Goal: Information Seeking & Learning: Learn about a topic

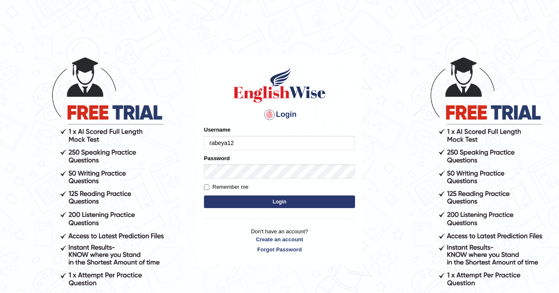
type input "rabeya12"
click at [249, 204] on button "Login" at bounding box center [279, 201] width 151 height 13
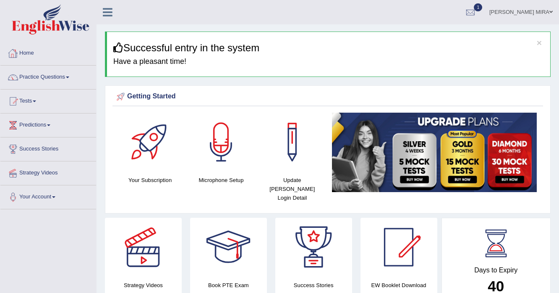
click at [47, 77] on link "Practice Questions" at bounding box center [48, 75] width 96 height 21
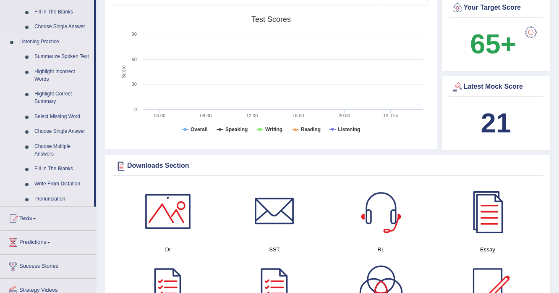
scroll to position [369, 0]
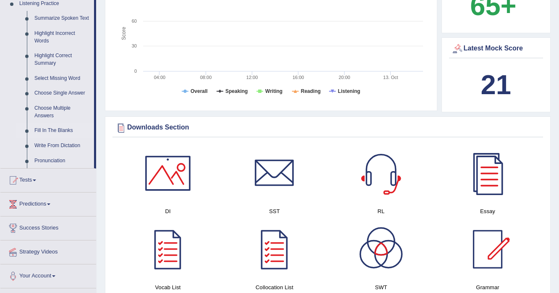
click at [54, 131] on link "Fill In The Blanks" at bounding box center [62, 130] width 63 height 15
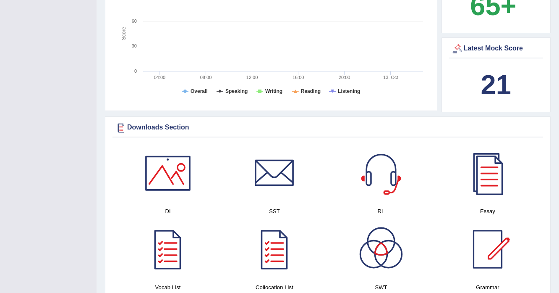
scroll to position [125, 0]
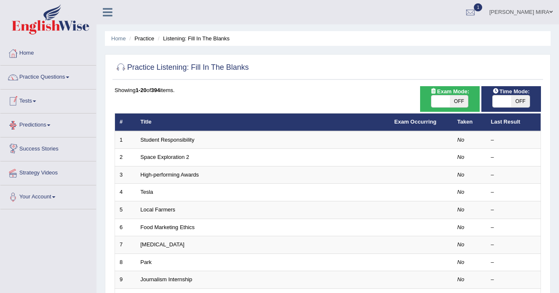
click at [454, 97] on span "OFF" at bounding box center [459, 101] width 18 height 12
checkbox input "true"
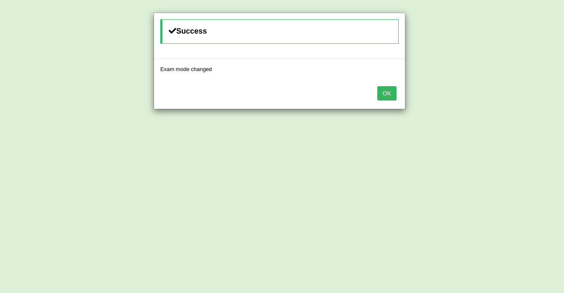
click at [514, 101] on div "Success Exam mode changed OK" at bounding box center [282, 146] width 564 height 293
click at [385, 90] on button "OK" at bounding box center [386, 93] width 19 height 14
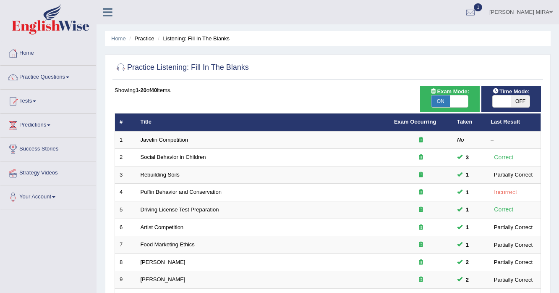
click at [521, 98] on span "OFF" at bounding box center [520, 101] width 18 height 12
checkbox input "true"
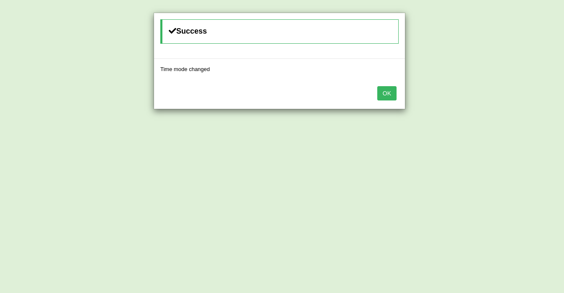
click at [388, 95] on button "OK" at bounding box center [386, 93] width 19 height 14
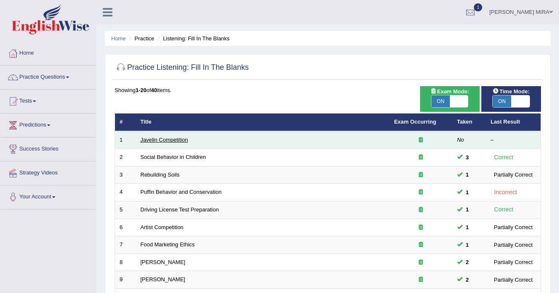
click at [166, 137] on link "Javelin Competition" at bounding box center [164, 139] width 47 height 6
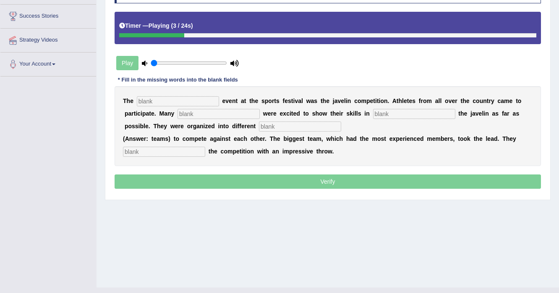
scroll to position [134, 0]
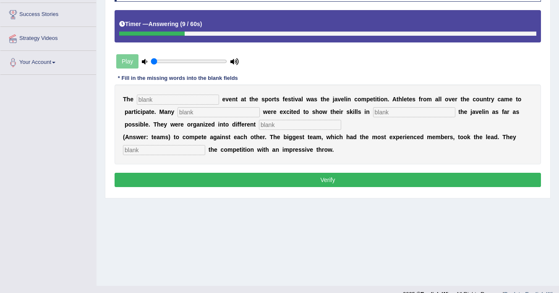
click at [189, 98] on input "text" at bounding box center [178, 99] width 82 height 10
type input "bigest"
type input "people"
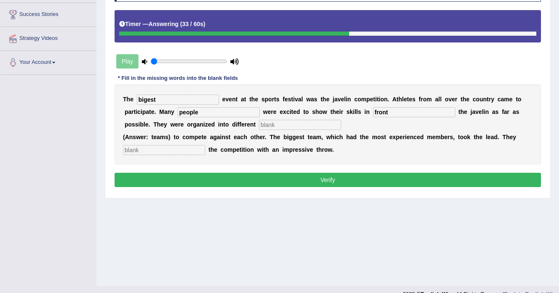
type input "front"
type input "team"
type input "started"
click at [182, 181] on button "Verify" at bounding box center [328, 180] width 426 height 14
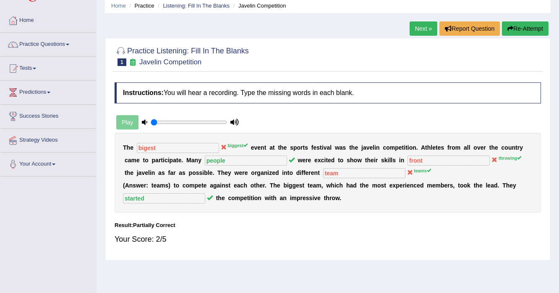
scroll to position [0, 0]
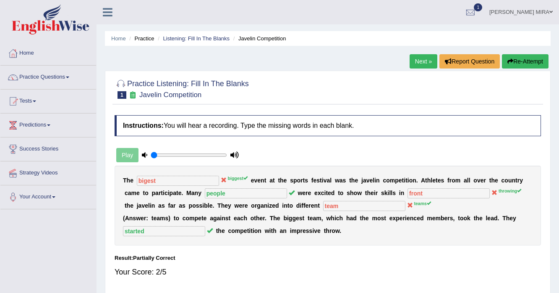
click at [413, 62] on link "Next »" at bounding box center [424, 61] width 28 height 14
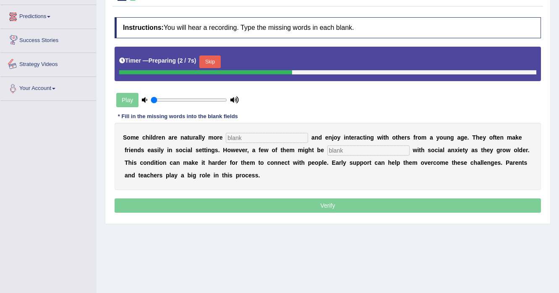
scroll to position [101, 0]
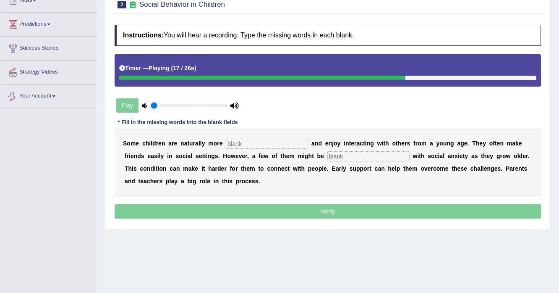
click at [230, 141] on input "text" at bounding box center [267, 144] width 82 height 10
type input "sociable"
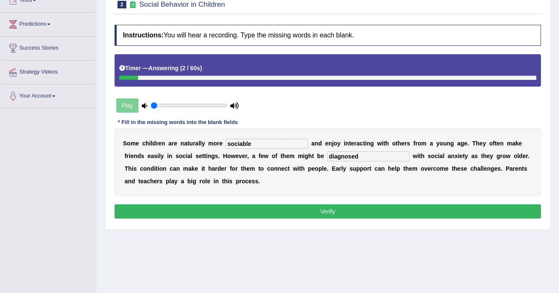
type input "diagnosed"
click at [247, 209] on button "Verify" at bounding box center [328, 211] width 426 height 14
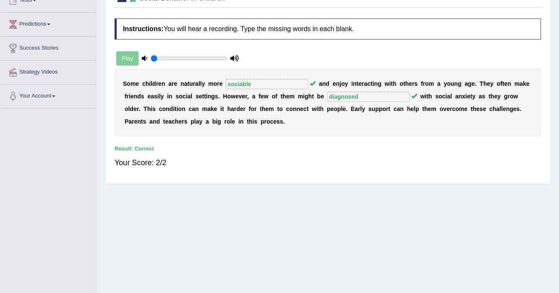
scroll to position [0, 0]
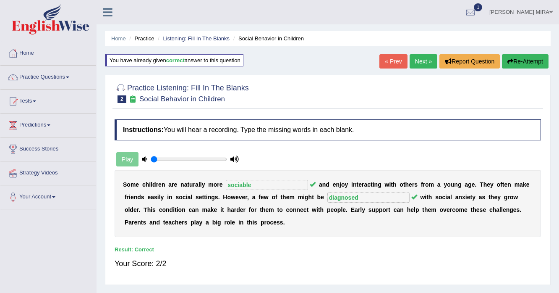
click at [424, 63] on link "Next »" at bounding box center [424, 61] width 28 height 14
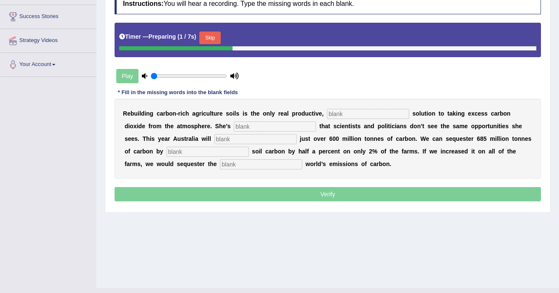
scroll to position [101, 0]
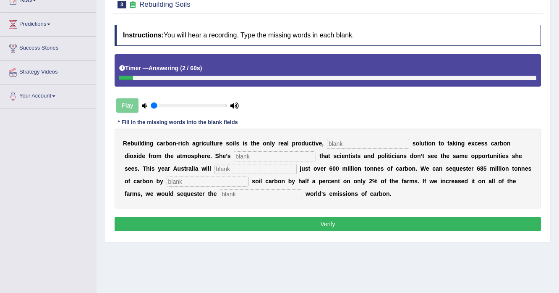
click at [329, 141] on input "text" at bounding box center [368, 144] width 82 height 10
type input "permanent"
type input "frustrated"
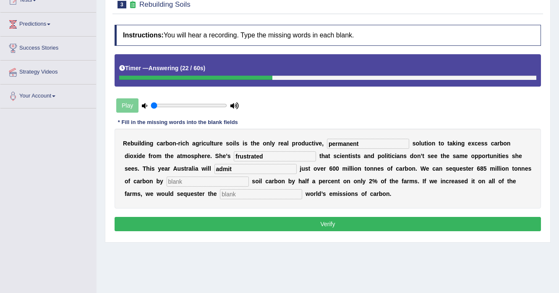
type input "admit"
type input "increasing"
type input "whole"
click at [232, 167] on input "admit" at bounding box center [256, 169] width 82 height 10
type input "admitt"
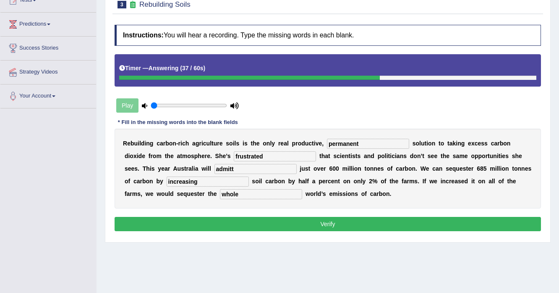
click at [316, 225] on button "Verify" at bounding box center [328, 224] width 426 height 14
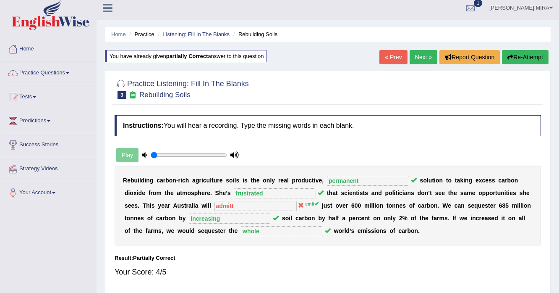
scroll to position [0, 0]
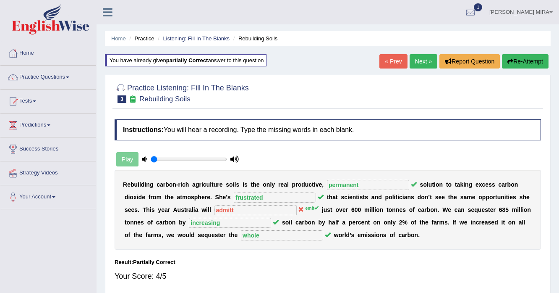
click at [427, 65] on link "Next »" at bounding box center [424, 61] width 28 height 14
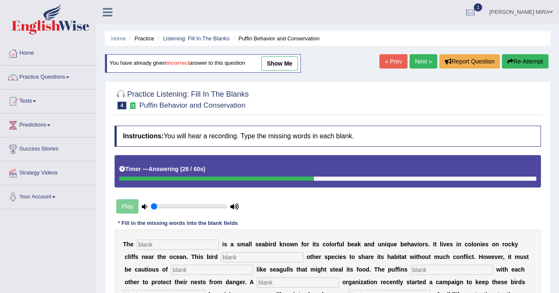
click at [513, 59] on button "Re-Attempt" at bounding box center [525, 61] width 47 height 14
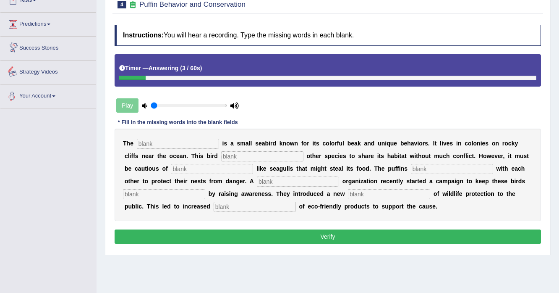
click at [159, 146] on input "text" at bounding box center [178, 144] width 82 height 10
type input "puffins"
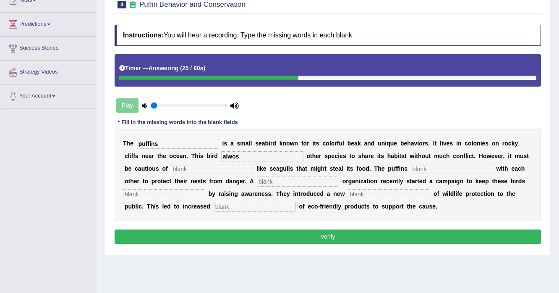
type input "alwos"
type input "preditors"
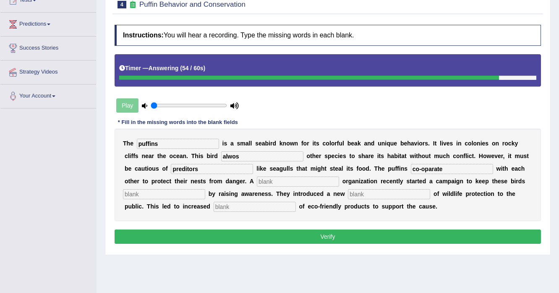
type input "co-oparate"
type input "corpora"
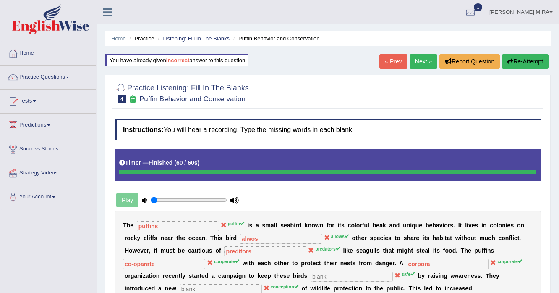
click at [413, 64] on link "Next »" at bounding box center [424, 61] width 28 height 14
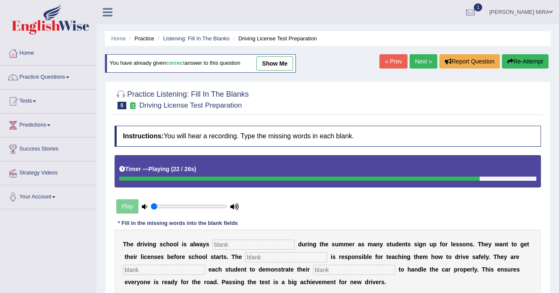
click at [522, 62] on button "Re-Attempt" at bounding box center [525, 61] width 47 height 14
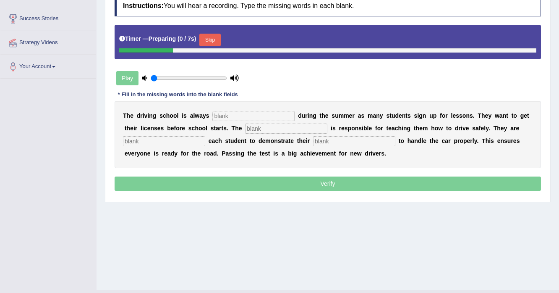
scroll to position [134, 0]
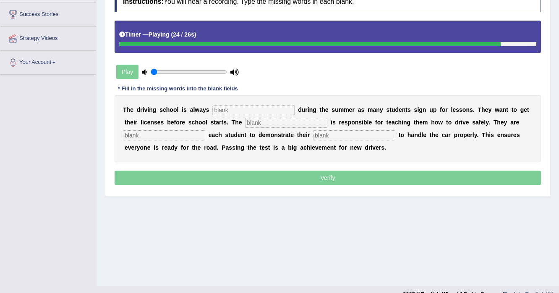
click at [259, 107] on input "text" at bounding box center [253, 110] width 82 height 10
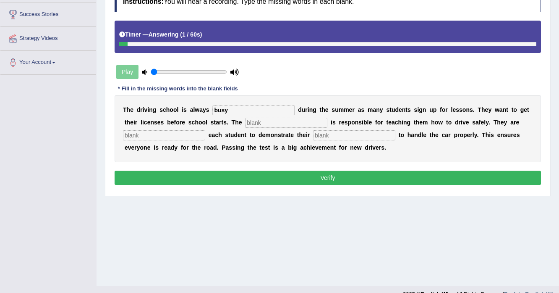
type input "busy"
type input "instractor"
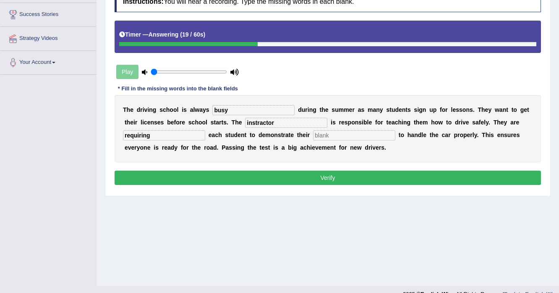
type input "requiring"
type input "ability"
click at [236, 175] on button "Verify" at bounding box center [328, 177] width 426 height 14
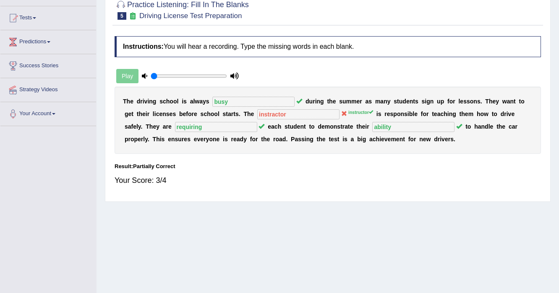
scroll to position [0, 0]
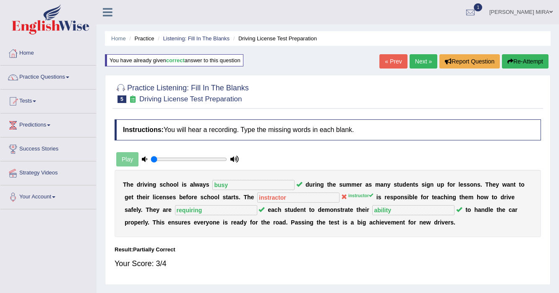
click at [421, 57] on link "Next »" at bounding box center [424, 61] width 28 height 14
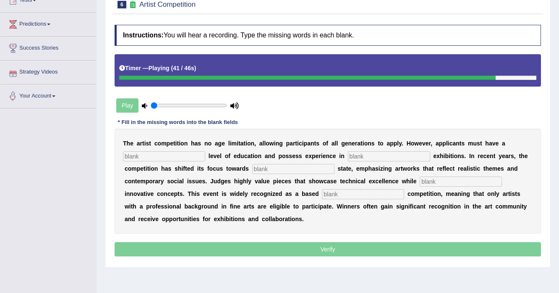
click at [158, 154] on input "text" at bounding box center [164, 156] width 82 height 10
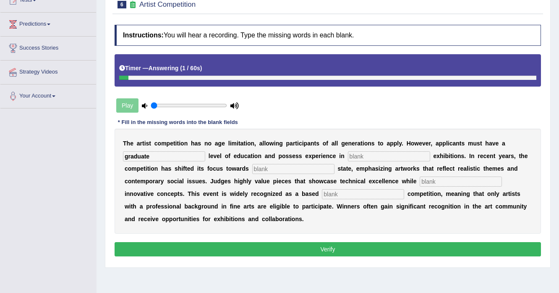
type input "graduate"
type input "sclupture"
type input "real"
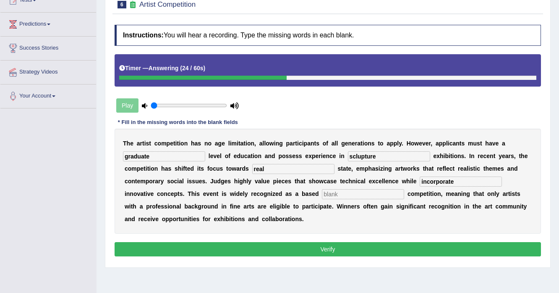
type input "incorporate"
type input "profession"
click at [156, 249] on button "Verify" at bounding box center [328, 249] width 426 height 14
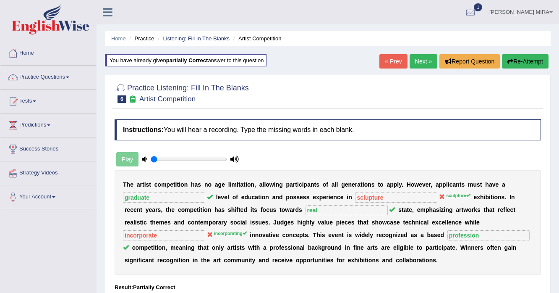
click at [425, 62] on link "Next »" at bounding box center [424, 61] width 28 height 14
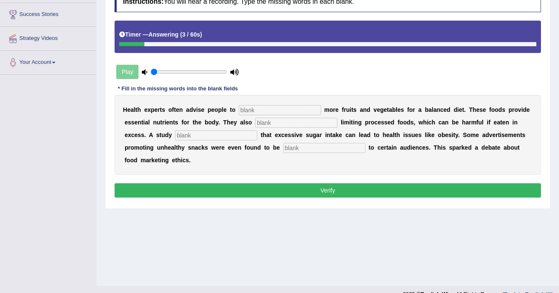
click at [265, 106] on input "text" at bounding box center [280, 110] width 82 height 10
type input "consume"
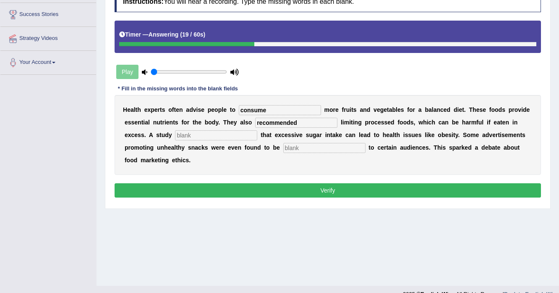
type input "recommended"
type input "diagnosed"
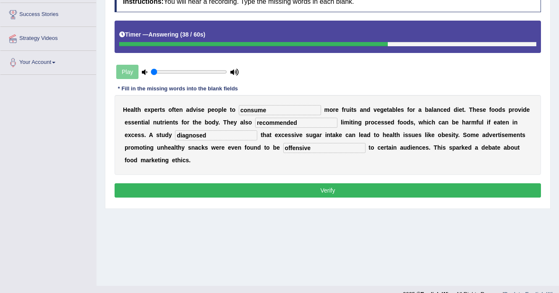
type input "offensive"
click at [222, 185] on button "Verify" at bounding box center [328, 190] width 426 height 14
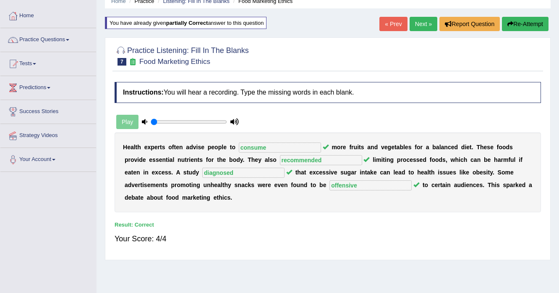
scroll to position [34, 0]
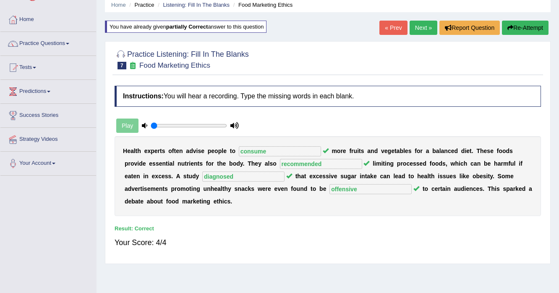
click at [421, 28] on link "Next »" at bounding box center [424, 28] width 28 height 14
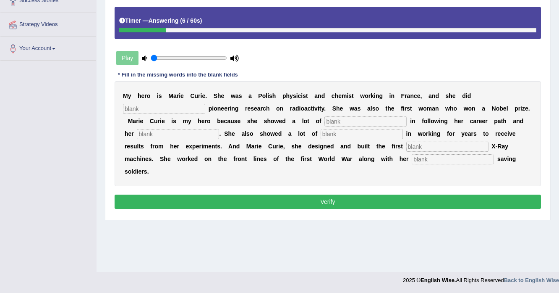
click at [154, 106] on input "text" at bounding box center [164, 109] width 82 height 10
type input "conducted"
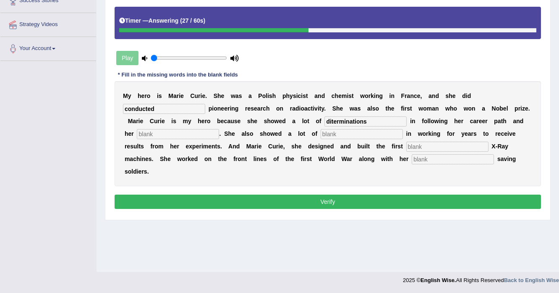
type input "diterminations"
type input "paitance"
type input "mobile"
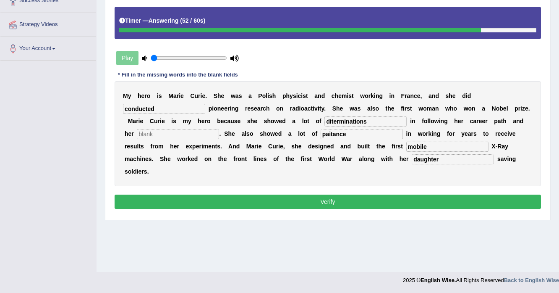
type input "daughter"
click at [223, 197] on button "Verify" at bounding box center [328, 201] width 426 height 14
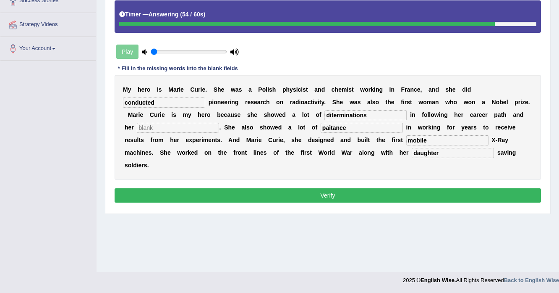
click at [171, 126] on input "text" at bounding box center [178, 128] width 82 height 10
type input "f"
type input "pr"
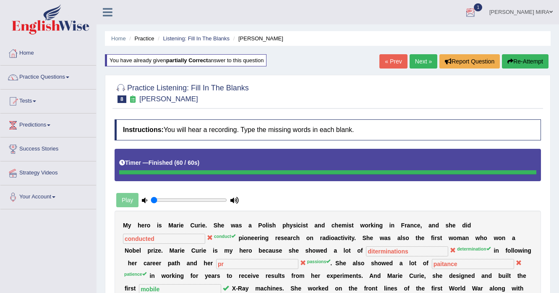
click at [425, 60] on link "Next »" at bounding box center [424, 61] width 28 height 14
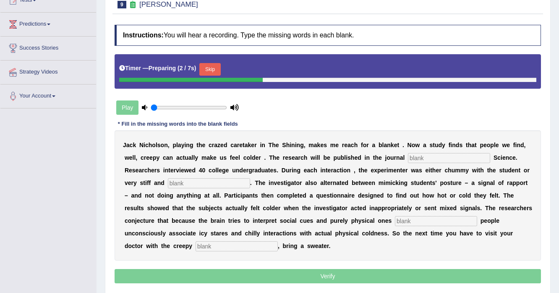
scroll to position [134, 0]
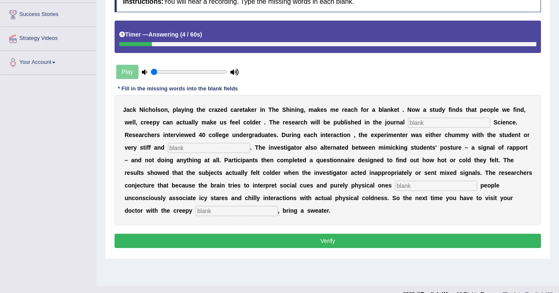
click at [439, 114] on div "J a c k N i c h o l s o n , p l a y i n g t h e c r a z e d c a r e t a k e r i…" at bounding box center [328, 160] width 426 height 130
click at [427, 123] on input "text" at bounding box center [449, 123] width 82 height 10
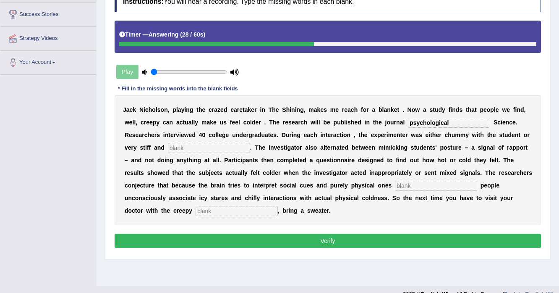
type input "psychological"
click at [226, 148] on input "text" at bounding box center [209, 148] width 82 height 10
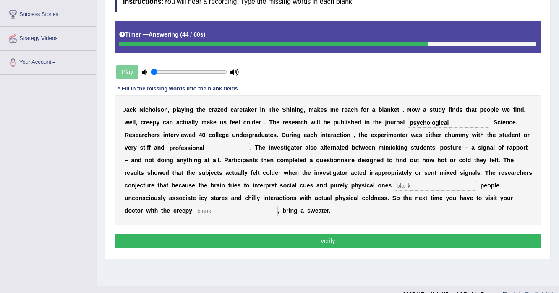
type input "professional"
type input "simultaneously"
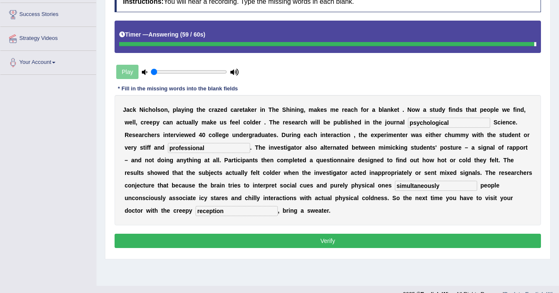
type input "reception"
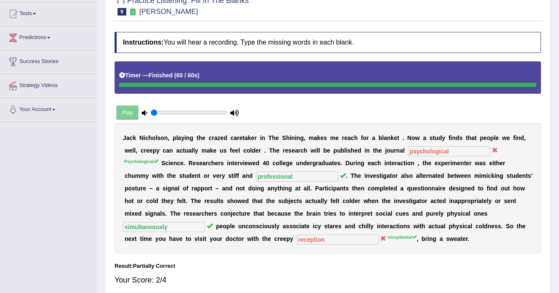
scroll to position [0, 0]
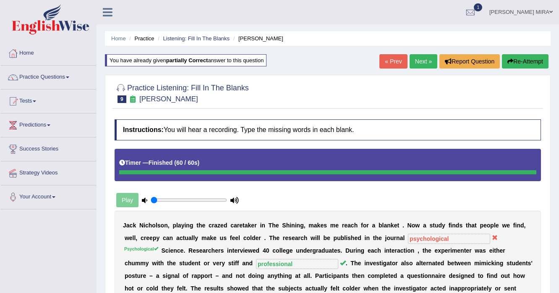
click at [412, 63] on link "Next »" at bounding box center [424, 61] width 28 height 14
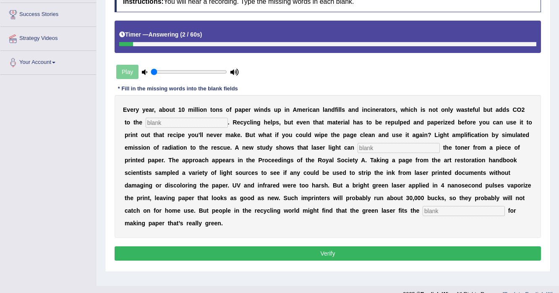
click at [204, 118] on input "text" at bounding box center [187, 123] width 82 height 10
type input "atmosphere"
type input "erase"
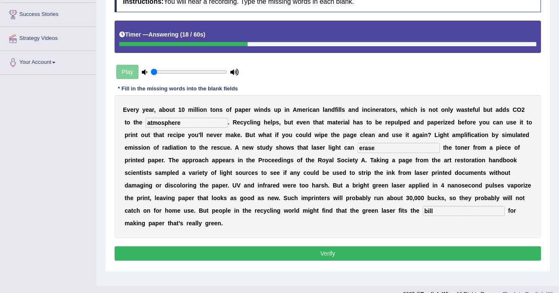
type input "bill"
drag, startPoint x: 312, startPoint y: 227, endPoint x: 301, endPoint y: 242, distance: 18.6
click at [301, 241] on div "Instructions: You will hear a recording. Type the missing words in each blank. …" at bounding box center [328, 127] width 431 height 280
click at [297, 247] on button "Verify" at bounding box center [328, 253] width 426 height 14
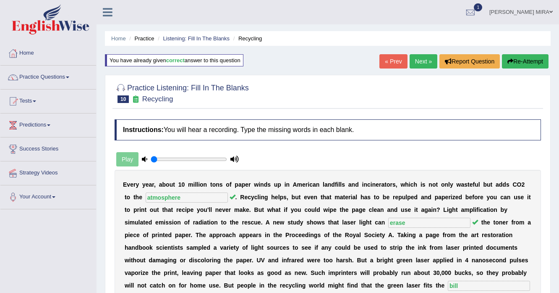
click at [425, 56] on link "Next »" at bounding box center [424, 61] width 28 height 14
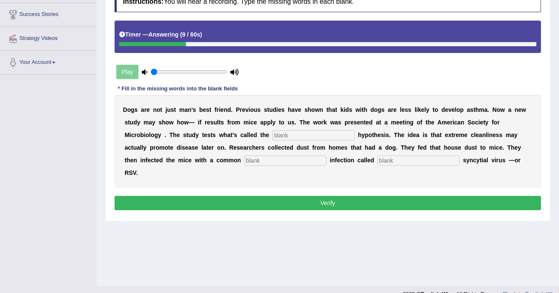
click at [301, 131] on input "text" at bounding box center [313, 135] width 82 height 10
type input "hygine"
type input "childhood"
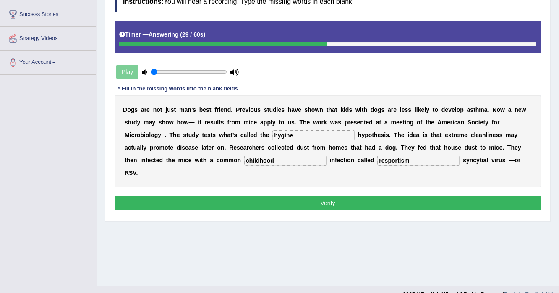
type input "resportism"
click at [285, 196] on button "Verify" at bounding box center [328, 203] width 426 height 14
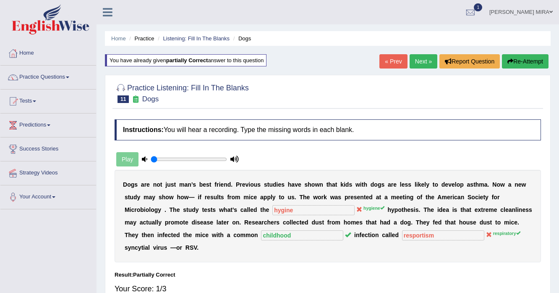
click at [420, 64] on link "Next »" at bounding box center [424, 61] width 28 height 14
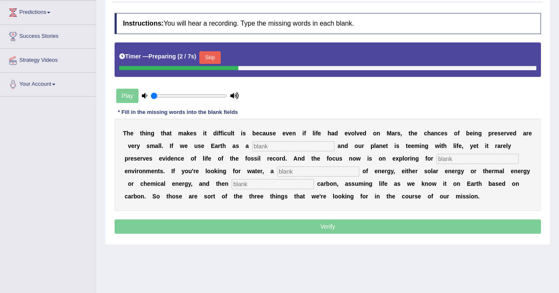
scroll to position [134, 0]
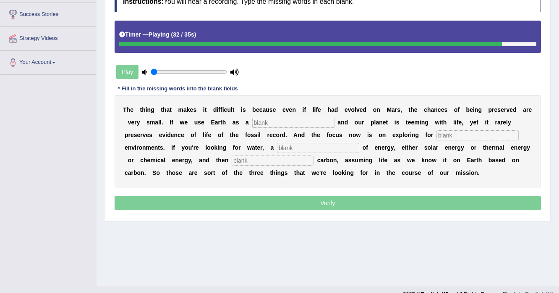
click at [289, 118] on input "text" at bounding box center [293, 123] width 82 height 10
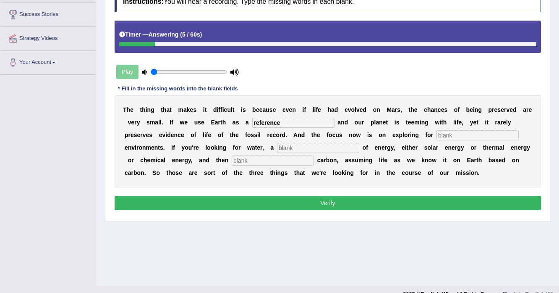
type input "reference"
type input "habitable"
type input "source"
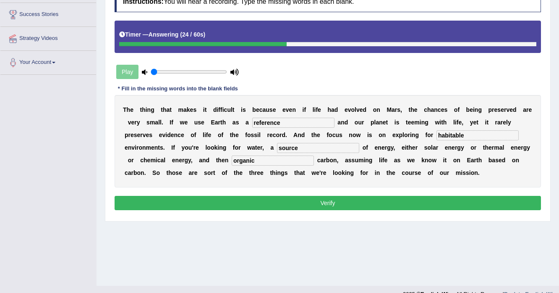
type input "organic"
drag, startPoint x: 318, startPoint y: 213, endPoint x: 319, endPoint y: 209, distance: 4.3
click at [319, 210] on div "Instructions: You will hear a recording. Type the missing words in each blank. …" at bounding box center [328, 101] width 431 height 229
click at [321, 203] on button "Verify" at bounding box center [328, 203] width 426 height 14
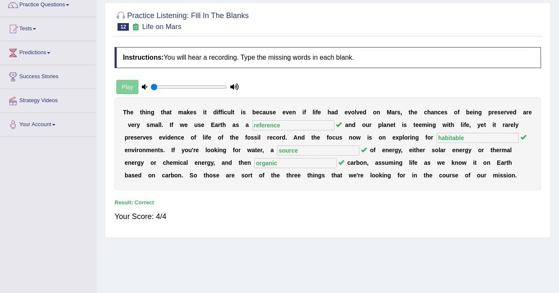
scroll to position [0, 0]
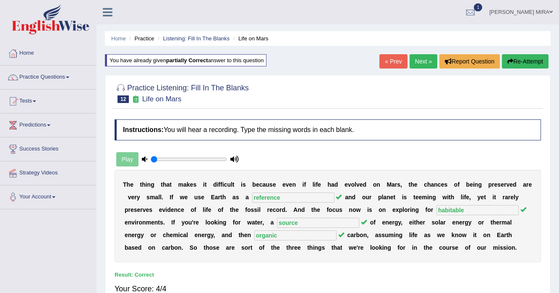
click at [421, 62] on link "Next »" at bounding box center [424, 61] width 28 height 14
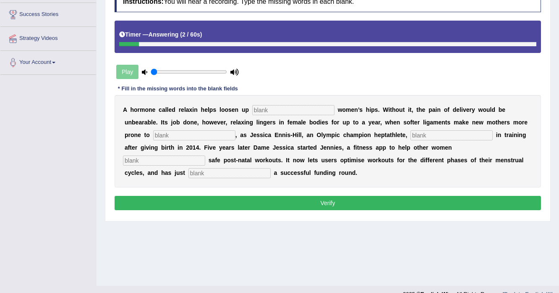
click at [293, 111] on input "text" at bounding box center [293, 110] width 82 height 10
type input "pragnent"
type input "injury"
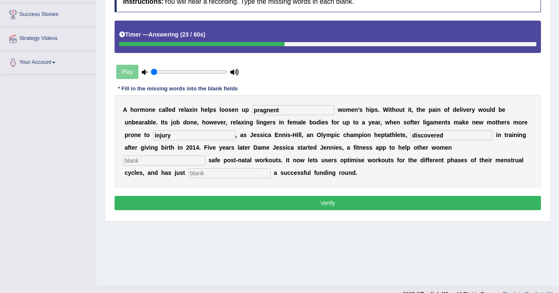
type input "discovered"
type input "perform"
type input "concluded"
click at [287, 201] on button "Verify" at bounding box center [328, 203] width 426 height 14
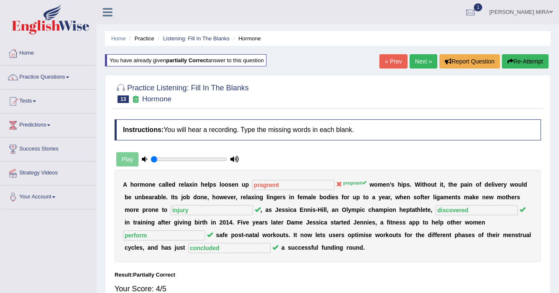
click at [418, 56] on link "Next »" at bounding box center [424, 61] width 28 height 14
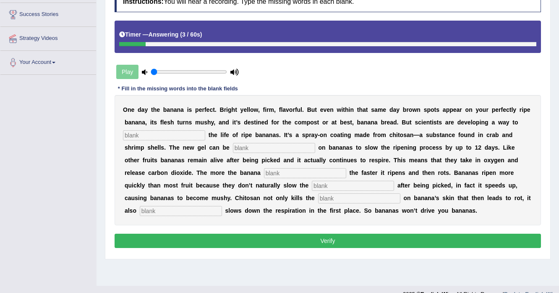
click at [190, 131] on input "text" at bounding box center [164, 135] width 82 height 10
type input "extend"
type input "sprayed"
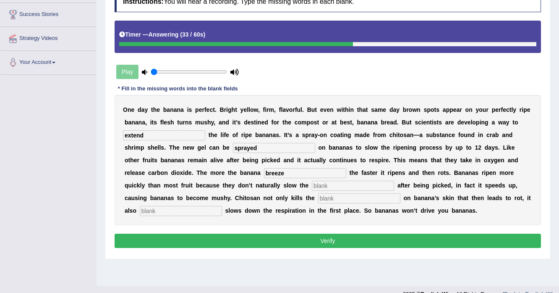
type input "breeze"
type input "respiration"
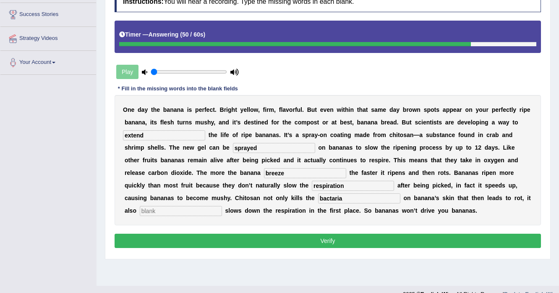
type input "bactaria"
type input "a"
type input "significantly"
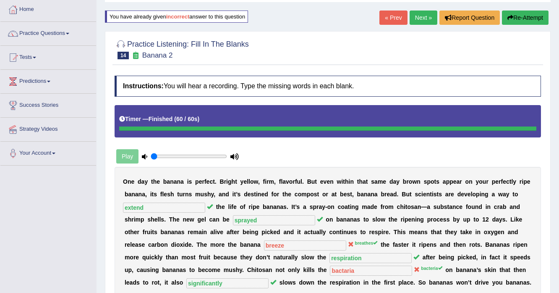
scroll to position [34, 0]
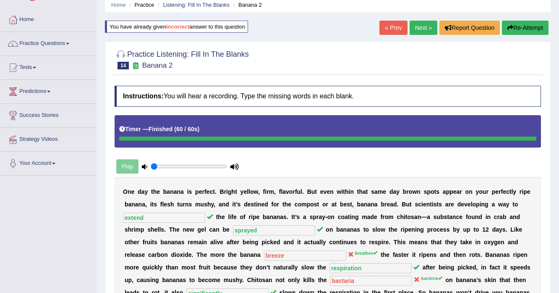
click at [423, 29] on link "Next »" at bounding box center [424, 28] width 28 height 14
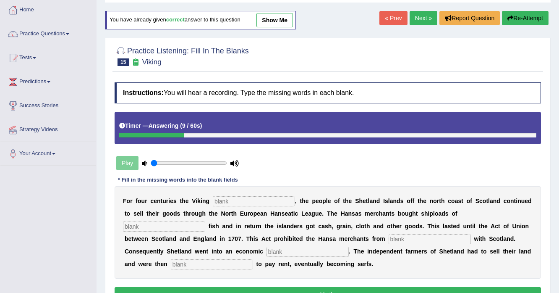
scroll to position [34, 0]
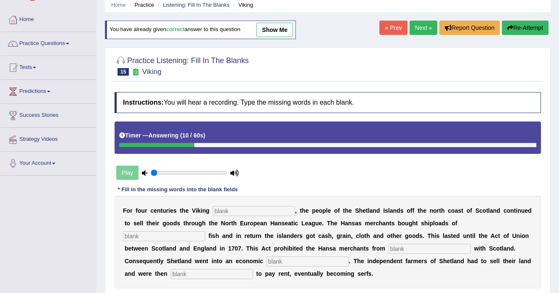
click at [527, 30] on button "Re-Attempt" at bounding box center [525, 28] width 47 height 14
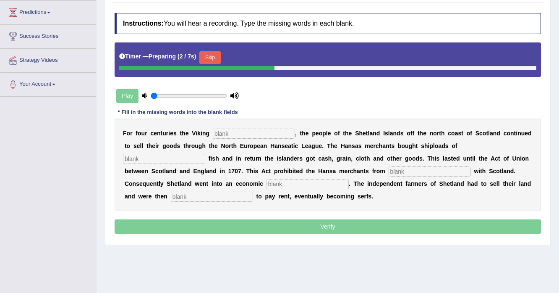
scroll to position [101, 0]
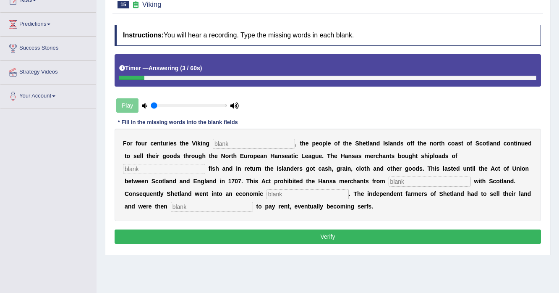
click at [278, 140] on input "text" at bounding box center [254, 144] width 82 height 10
type input "declined"
type input "a"
type input "salted"
type input "trading"
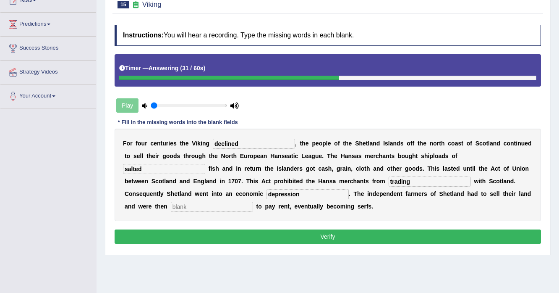
type input "depression"
type input "obligated"
click at [254, 238] on button "Verify" at bounding box center [328, 236] width 426 height 14
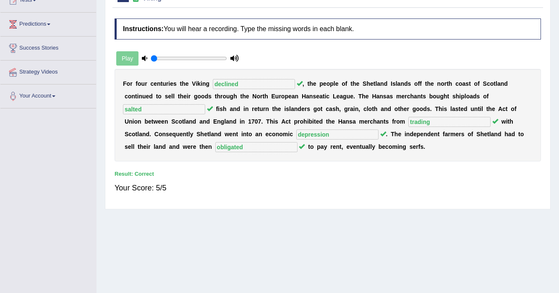
scroll to position [0, 0]
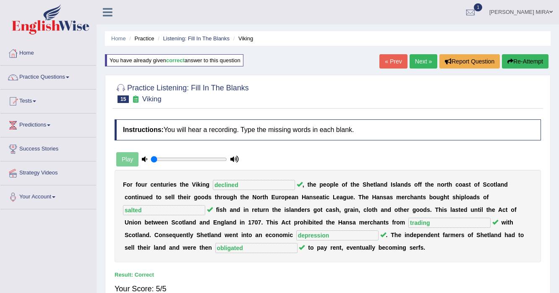
click at [414, 60] on link "Next »" at bounding box center [424, 61] width 28 height 14
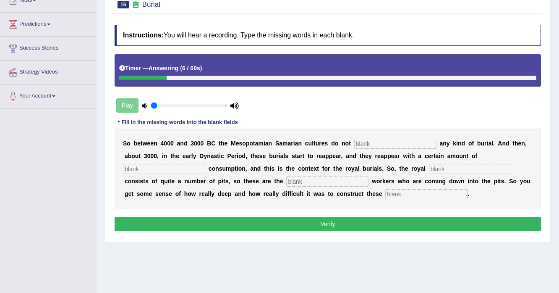
click at [373, 140] on input "text" at bounding box center [395, 144] width 82 height 10
type input "o"
type input "practice"
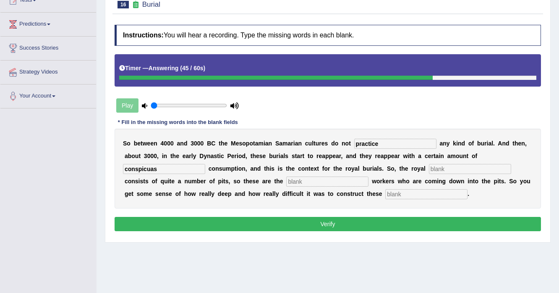
type input "conspicuas"
type input "chemetry"
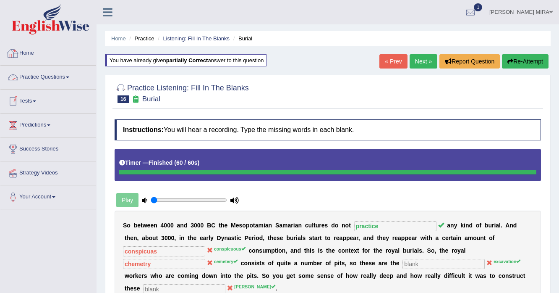
click at [27, 55] on link "Home" at bounding box center [48, 52] width 96 height 21
